Goal: Check status: Check status

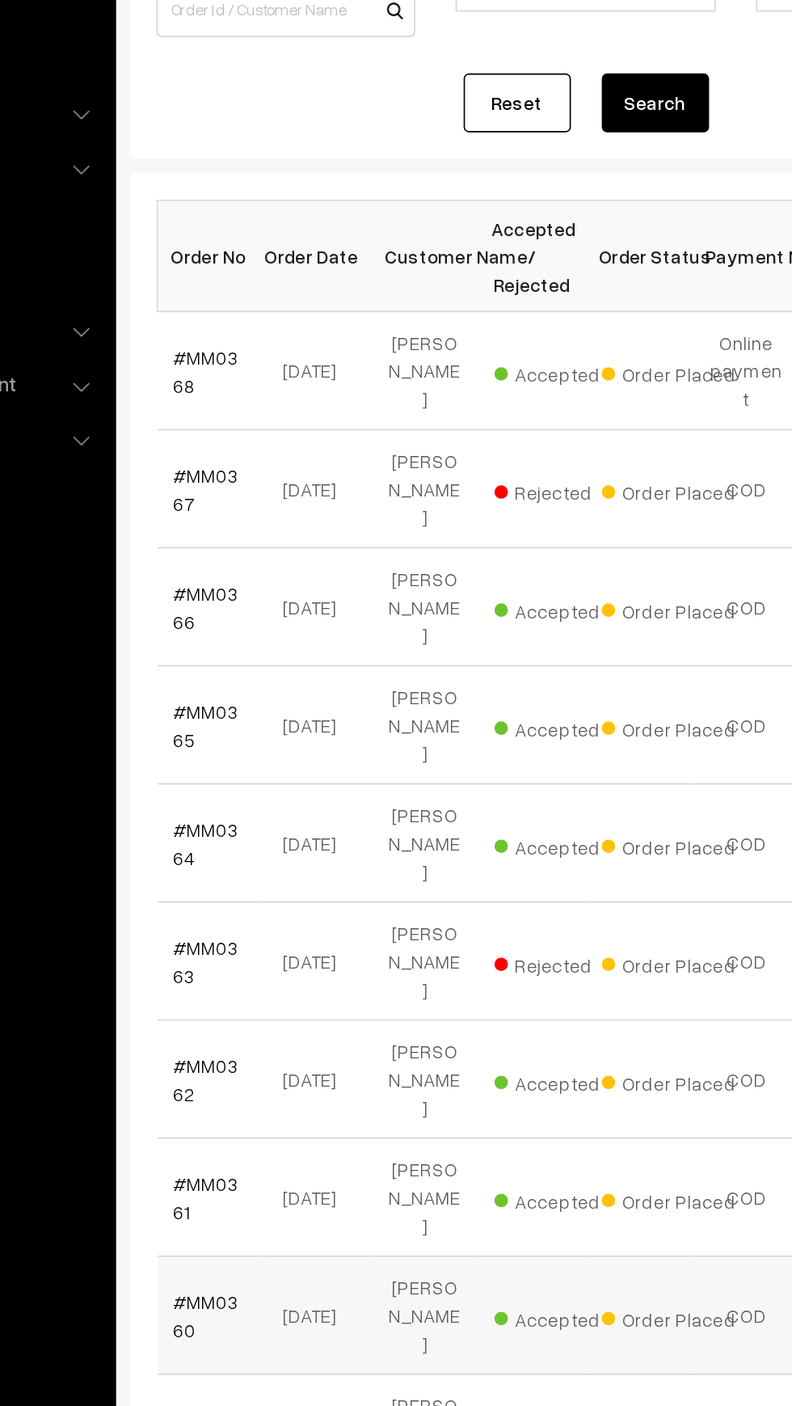
click at [277, 972] on td "#MM0360" at bounding box center [275, 1007] width 65 height 71
click at [261, 992] on link "#MM0360" at bounding box center [273, 1007] width 40 height 31
